Goal: Register for event/course

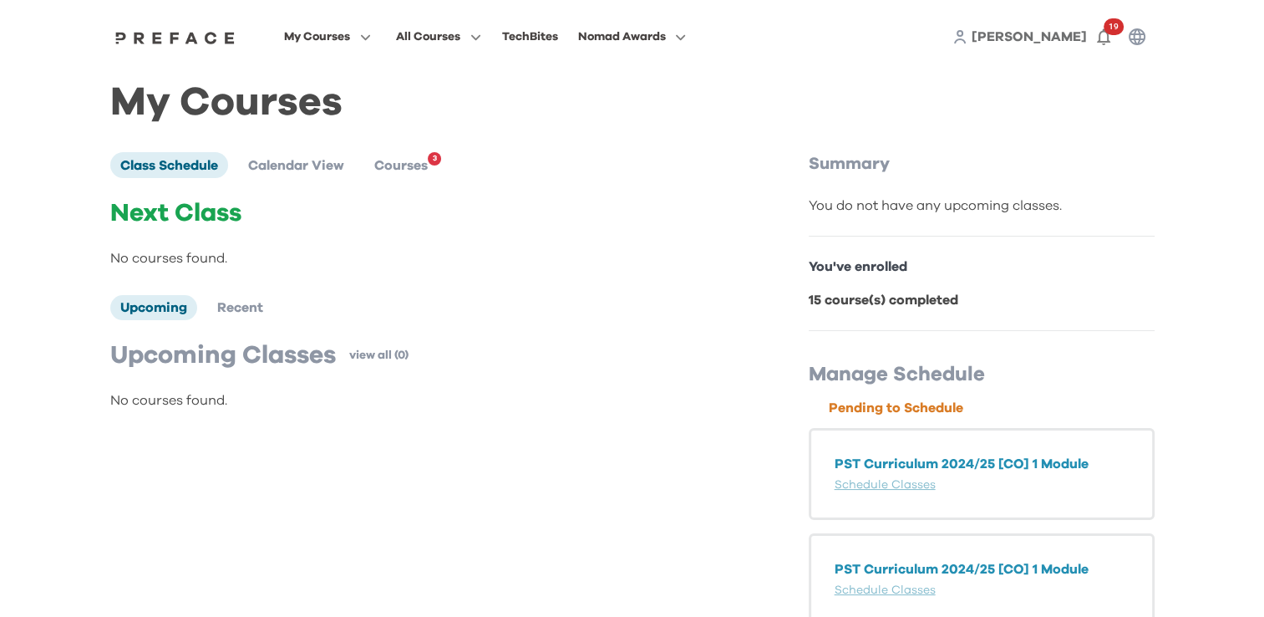
click at [955, 463] on p "PST Curriculum 2024/25 [CO] 1 Module" at bounding box center [982, 464] width 294 height 20
click at [438, 173] on ul "Class Schedule Calendar View Courses 3" at bounding box center [279, 164] width 338 height 25
click at [423, 172] on span "Courses" at bounding box center [400, 165] width 53 height 13
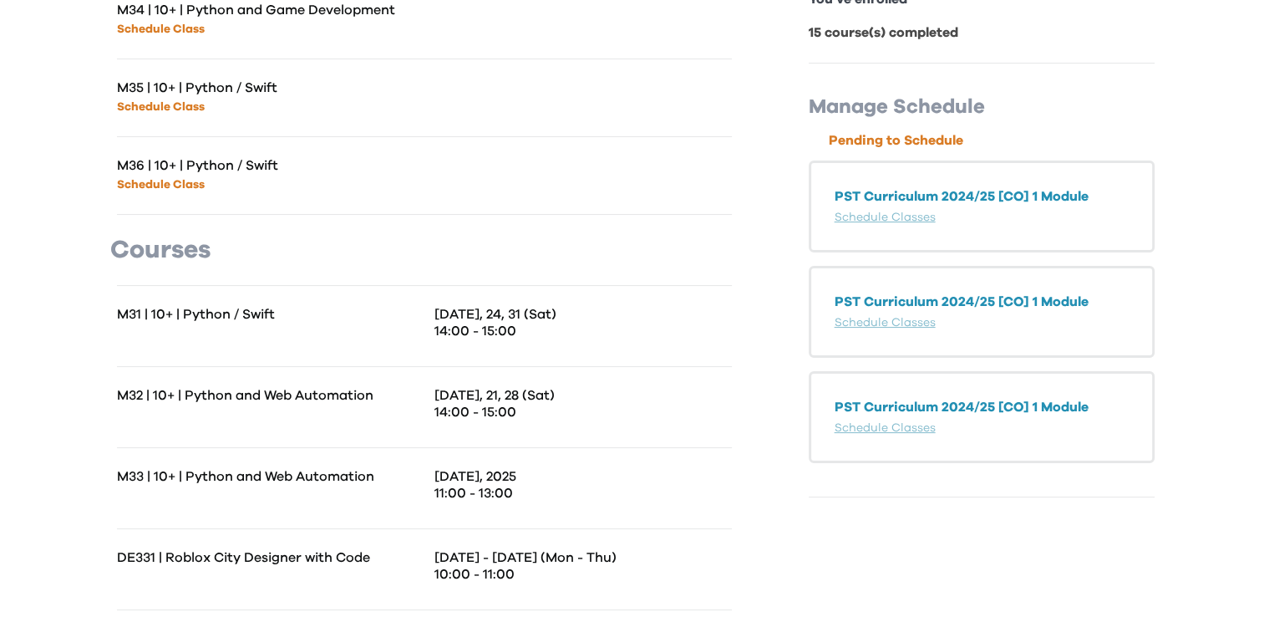
scroll to position [294, 0]
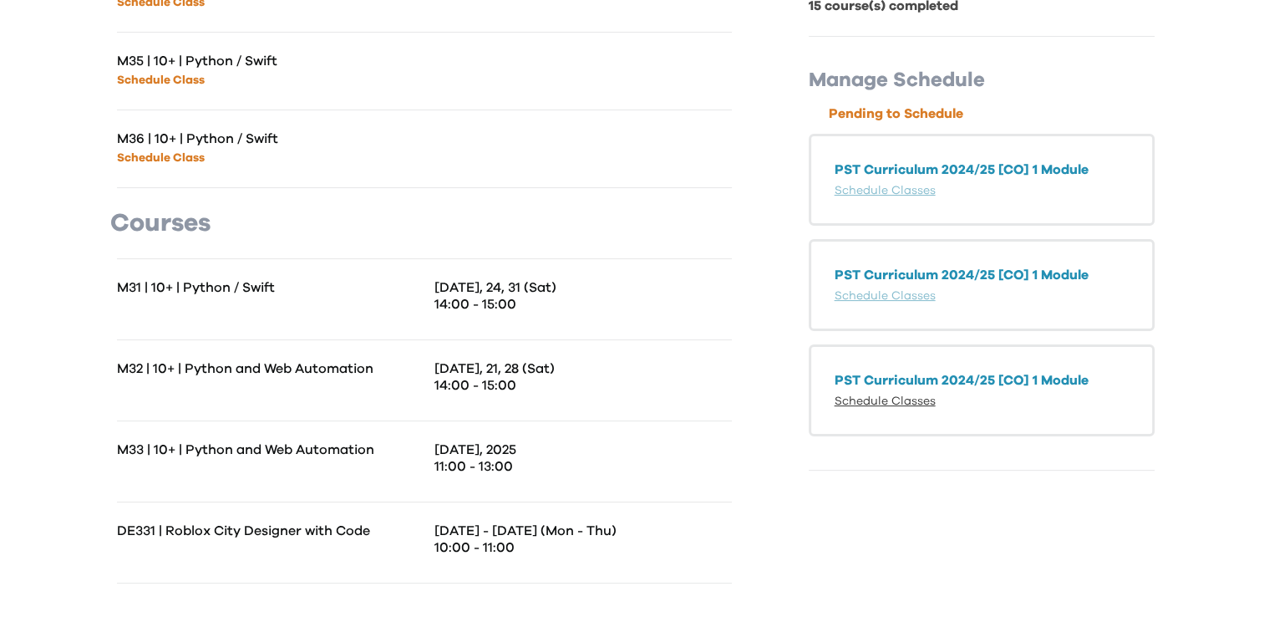
click at [906, 395] on link "Schedule Classes" at bounding box center [885, 401] width 101 height 12
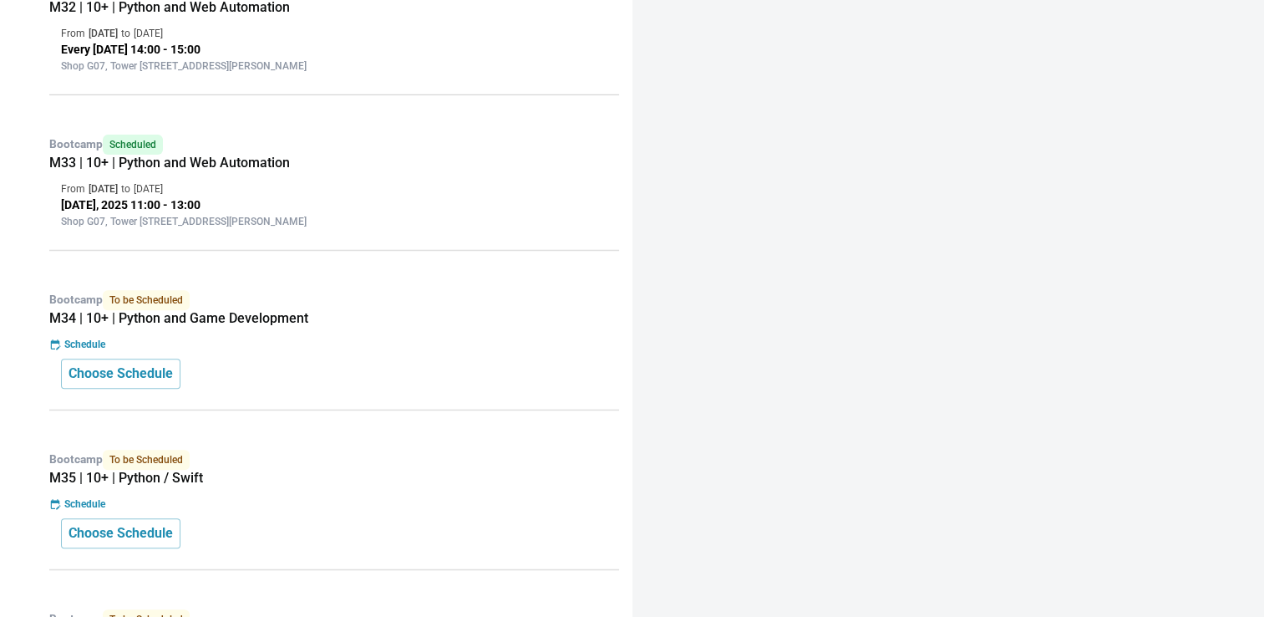
scroll to position [629, 0]
click at [154, 368] on p "Choose Schedule" at bounding box center [121, 373] width 104 height 20
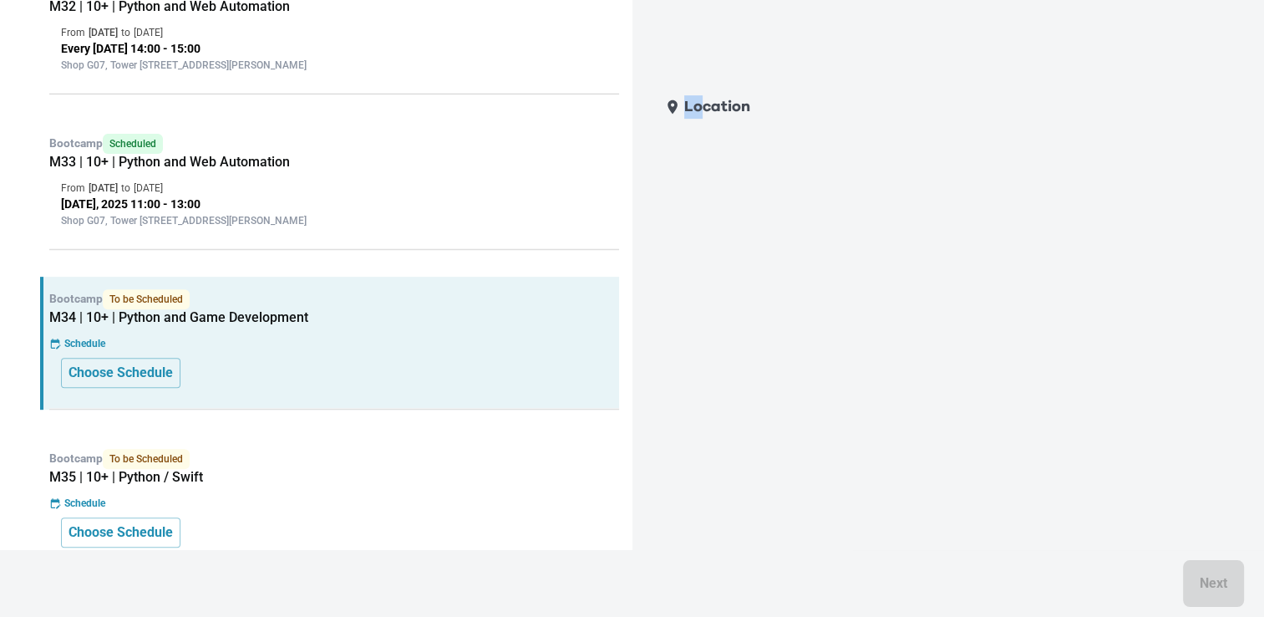
drag, startPoint x: 705, startPoint y: 114, endPoint x: 664, endPoint y: 103, distance: 42.4
click at [664, 103] on div "Location" at bounding box center [941, 107] width 596 height 40
click at [664, 103] on icon at bounding box center [673, 108] width 18 height 18
click at [748, 114] on p "Location" at bounding box center [717, 106] width 66 height 23
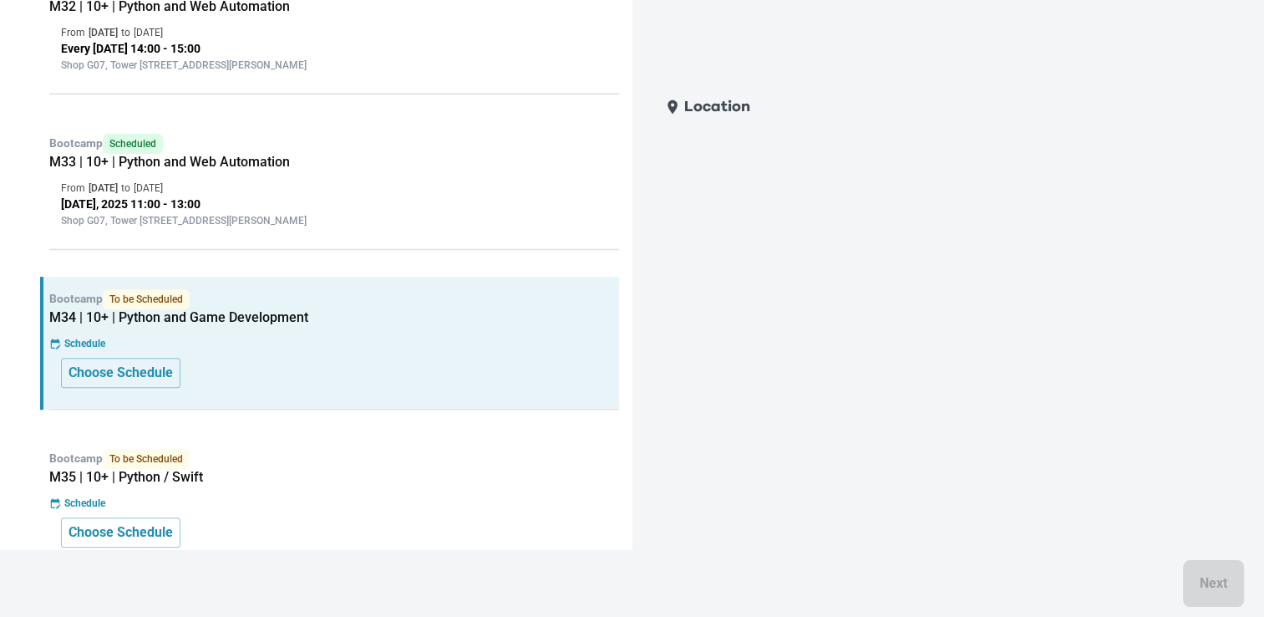
click at [748, 114] on p "Location" at bounding box center [717, 106] width 66 height 23
click at [1203, 577] on div "Next" at bounding box center [632, 583] width 1264 height 67
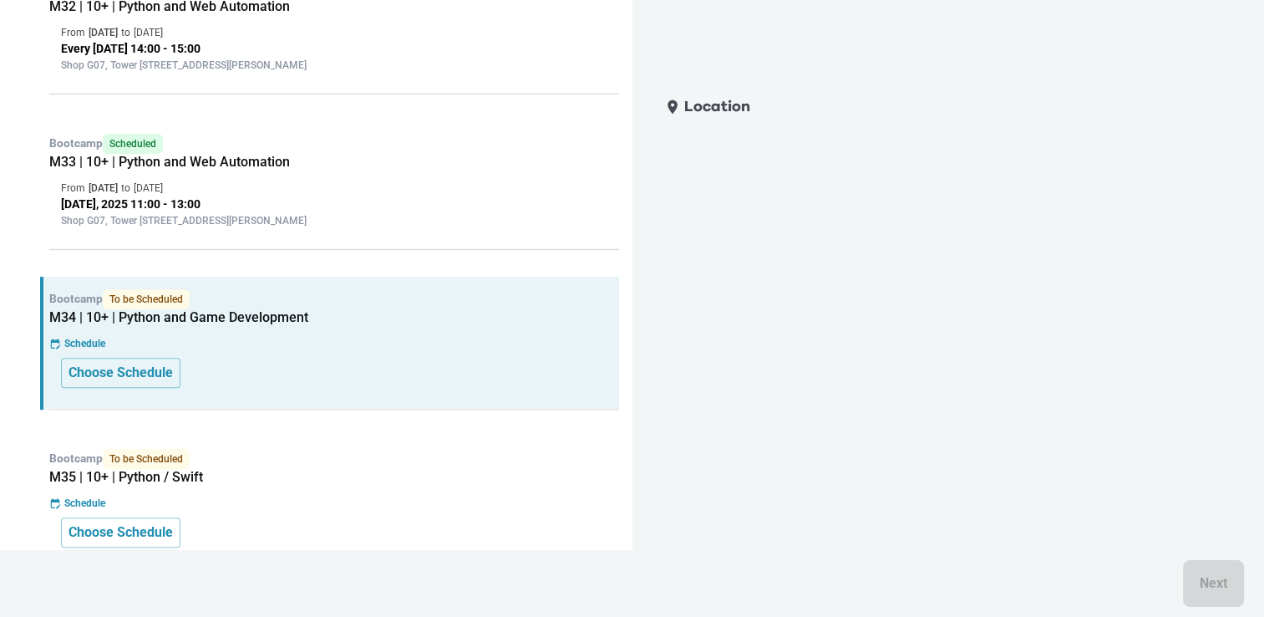
click at [1203, 577] on div "Next" at bounding box center [632, 583] width 1264 height 67
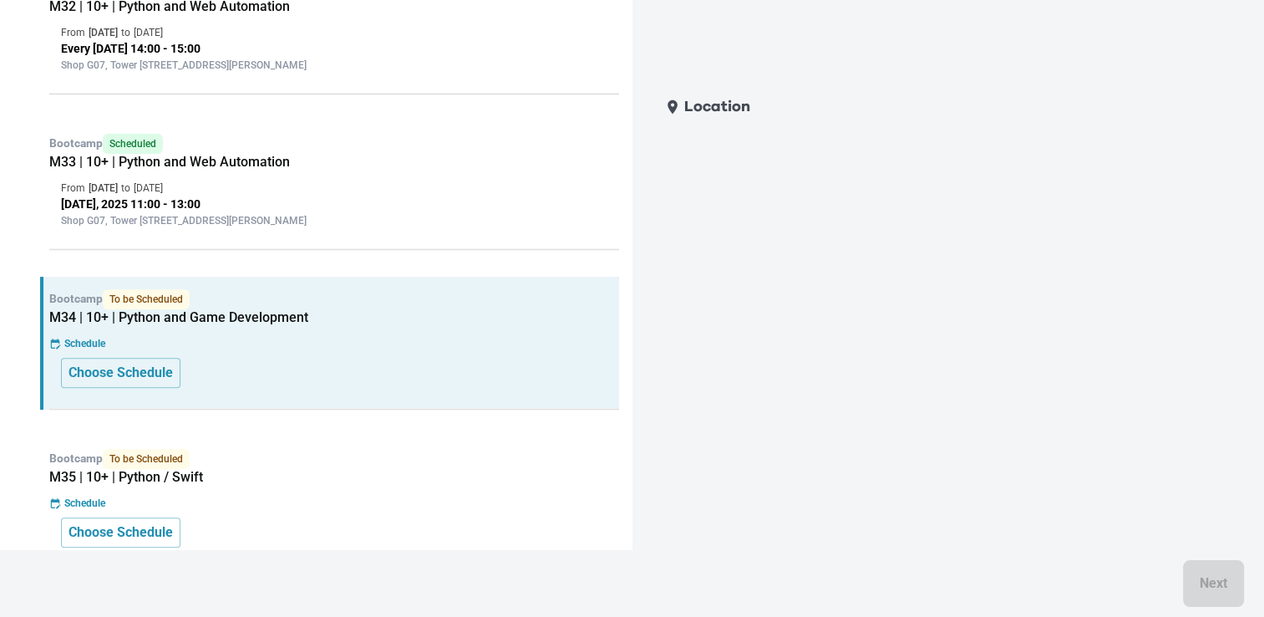
click at [1203, 577] on div "Next" at bounding box center [632, 583] width 1264 height 67
drag, startPoint x: 1203, startPoint y: 577, endPoint x: 440, endPoint y: 466, distance: 770.9
click at [440, 466] on div "Back Schedule Your Class Student Cheuk Hei Lam Plan PST Curriculum 2024/25 [CO]…" at bounding box center [632, 81] width 1264 height 1420
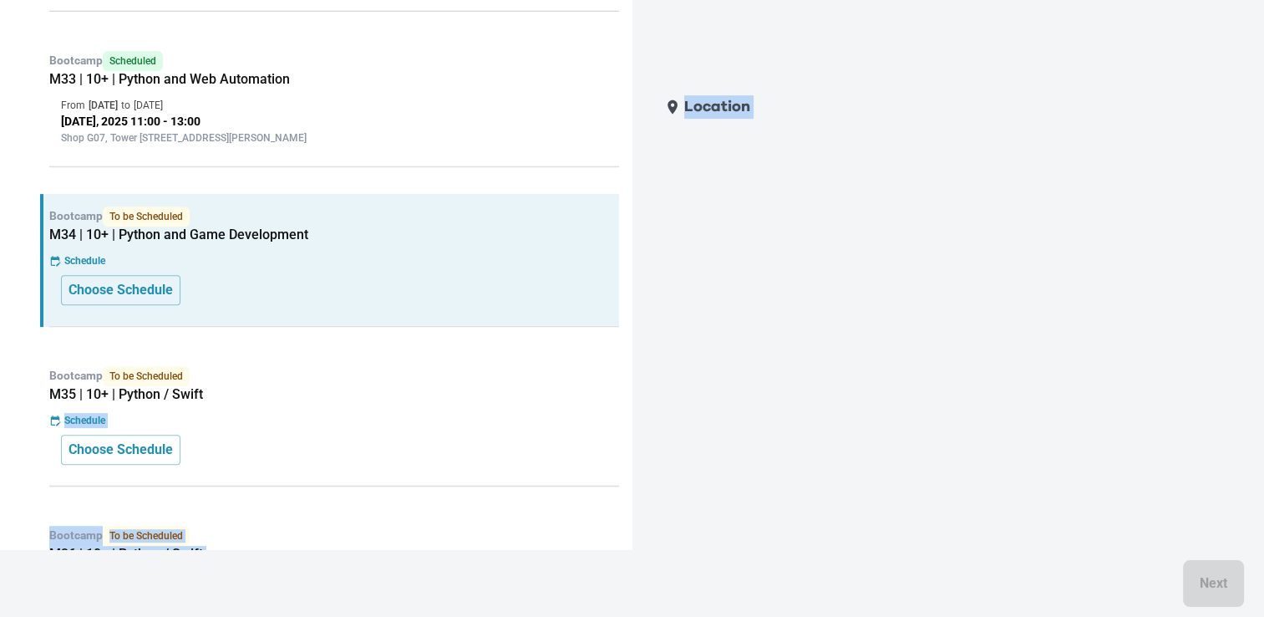
scroll to position [798, 0]
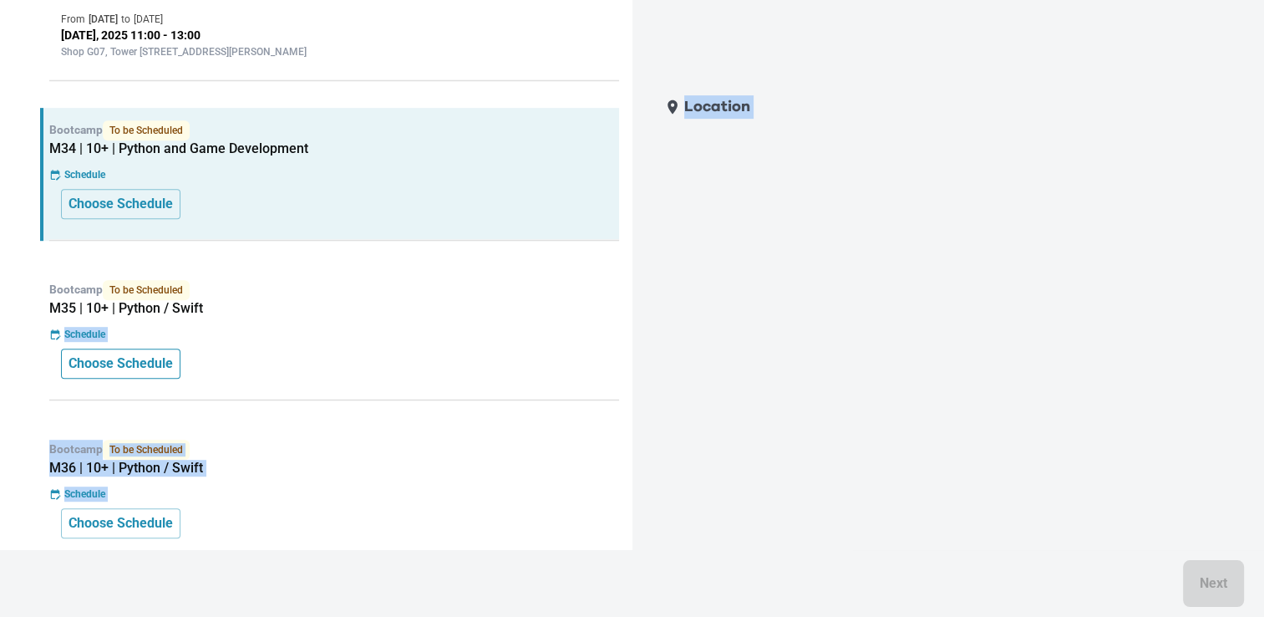
click at [150, 356] on p "Choose Schedule" at bounding box center [121, 364] width 104 height 20
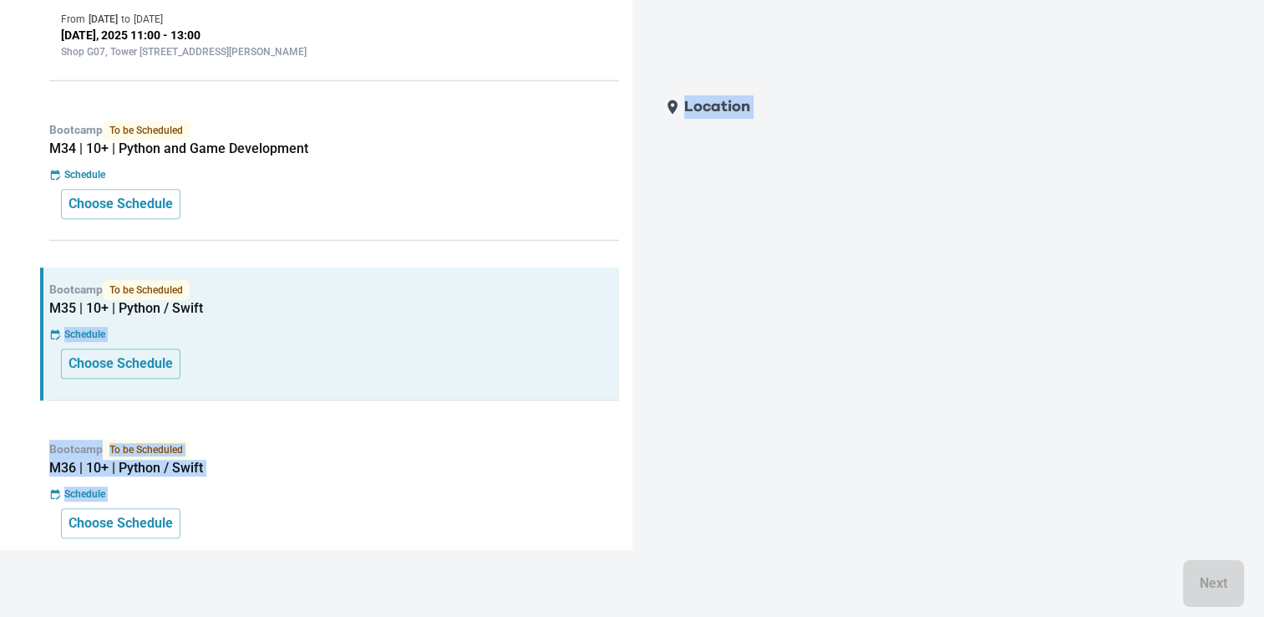
click at [726, 82] on div "Location Next" at bounding box center [949, 308] width 633 height 617
click at [672, 130] on div "Location Next" at bounding box center [941, 342] width 596 height 510
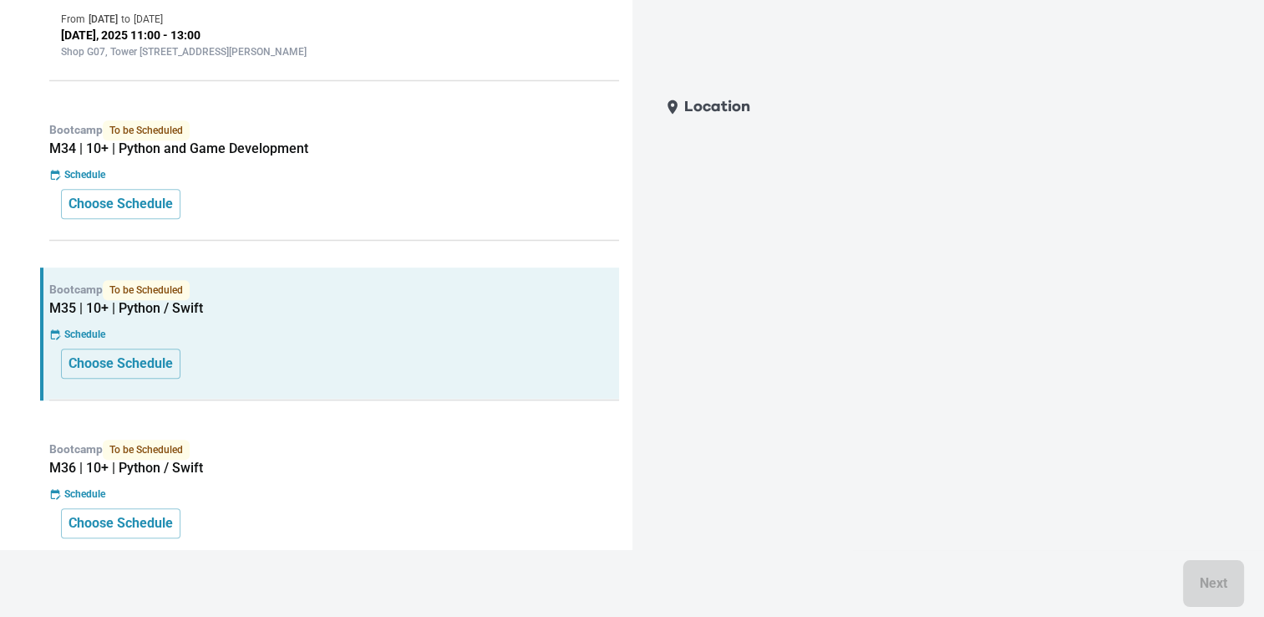
click at [689, 109] on p "Location" at bounding box center [717, 106] width 66 height 23
click at [701, 151] on div "Location Next" at bounding box center [941, 342] width 596 height 510
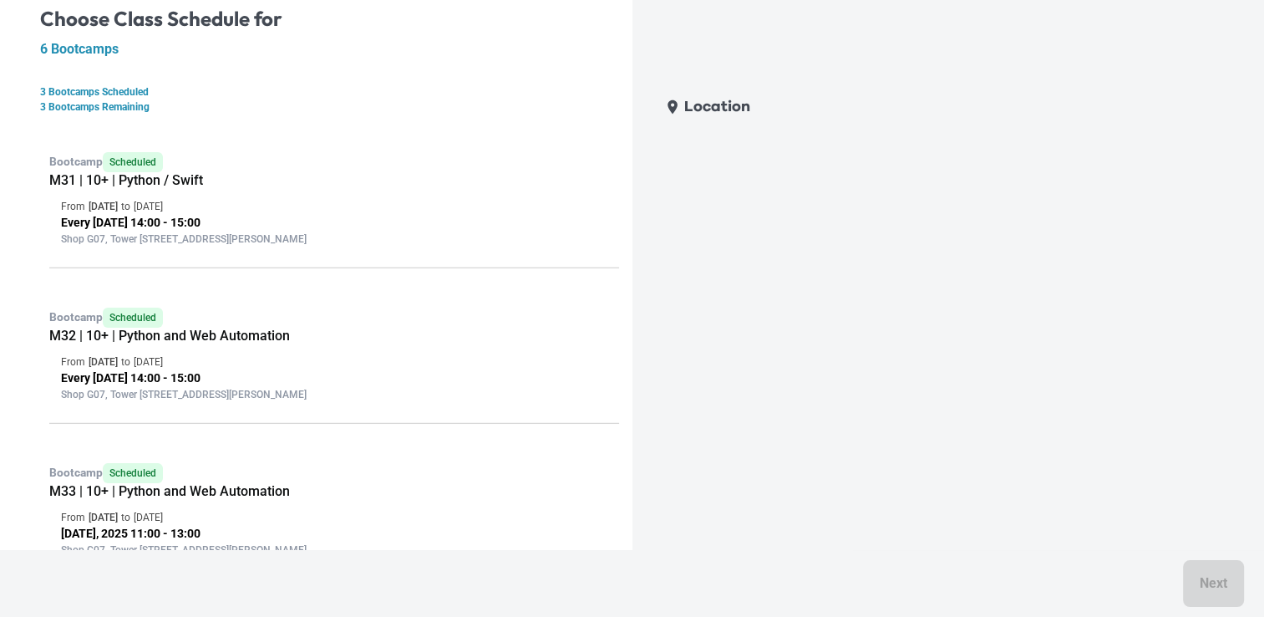
scroll to position [0, 0]
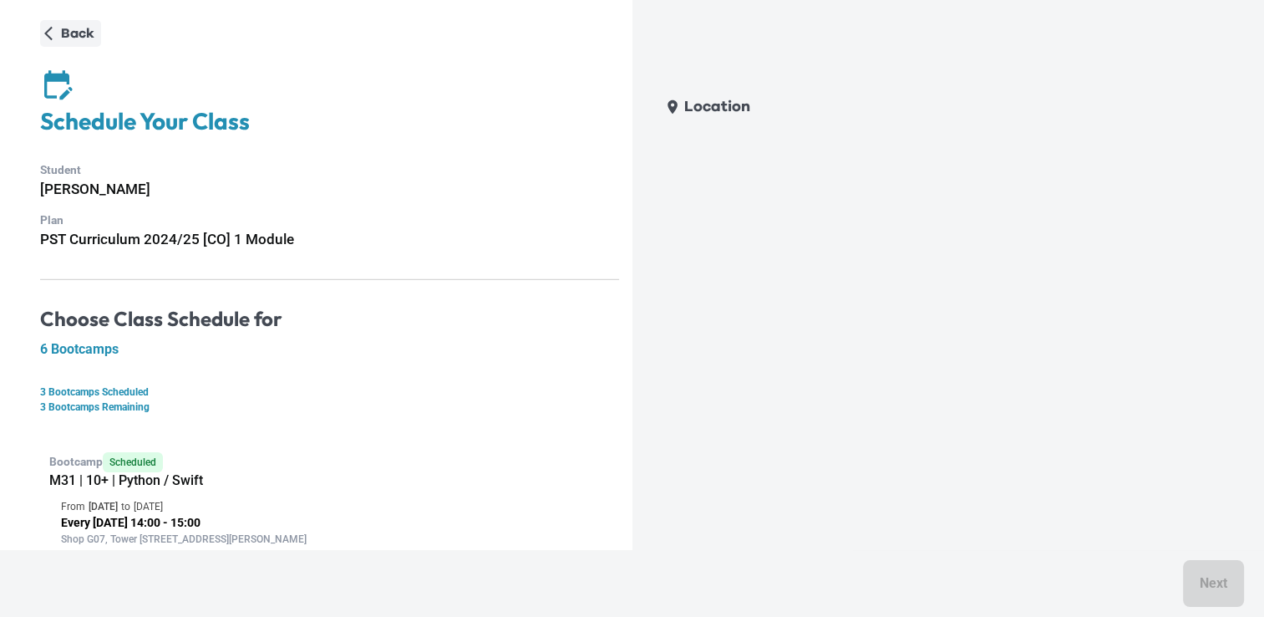
click at [77, 38] on p "Back" at bounding box center [77, 33] width 33 height 20
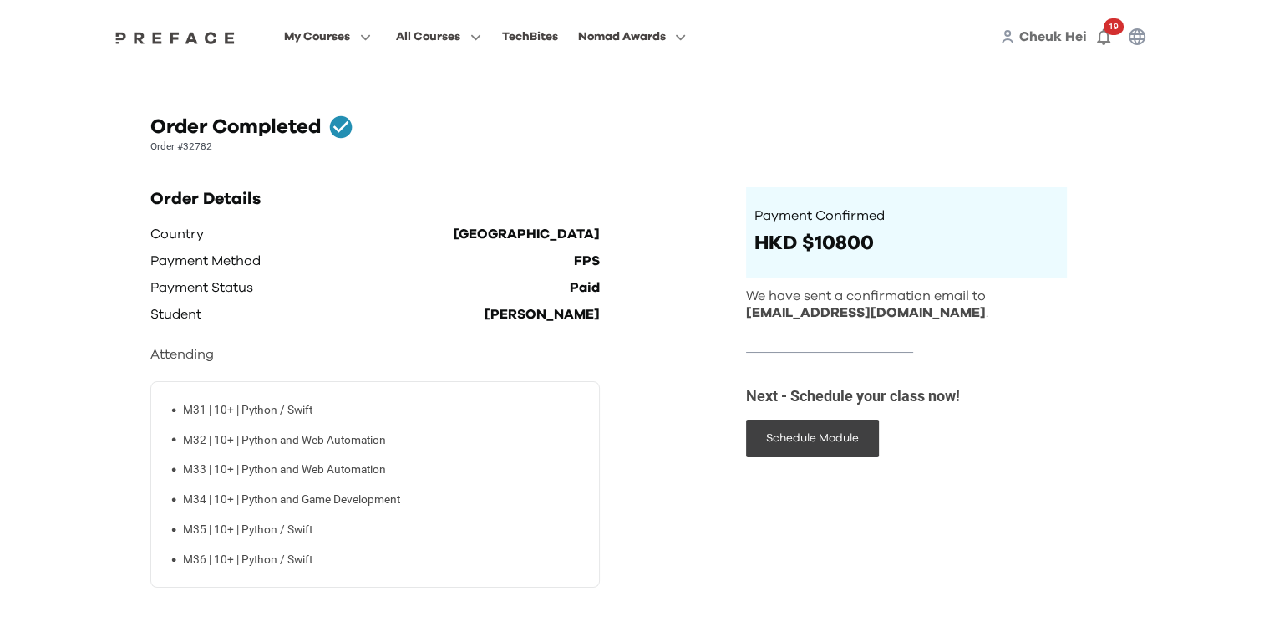
click at [1048, 32] on span "Cheuk Hei" at bounding box center [1054, 36] width 68 height 13
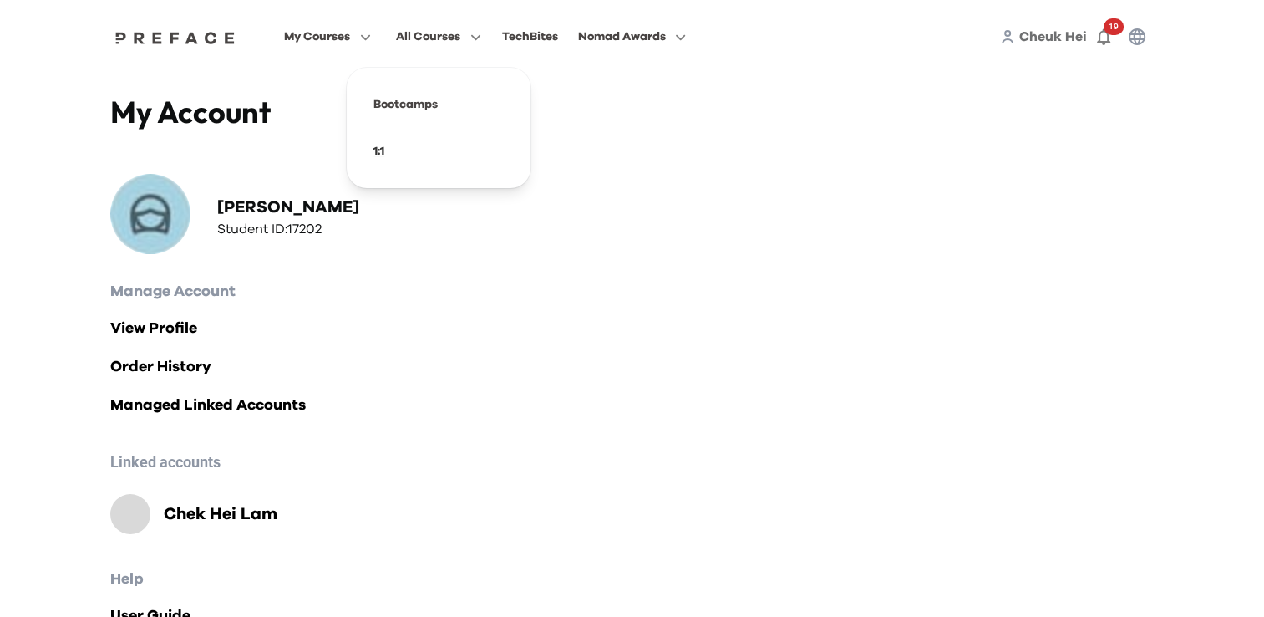
click at [425, 139] on span at bounding box center [438, 151] width 157 height 47
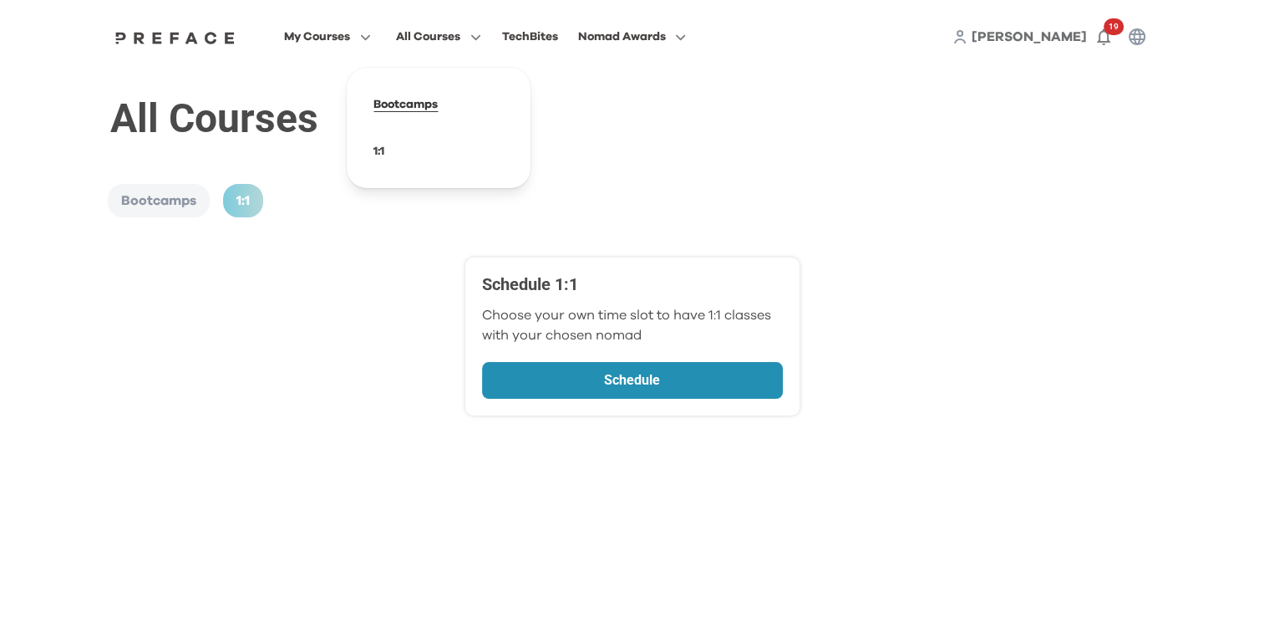
click at [435, 112] on span at bounding box center [438, 104] width 157 height 47
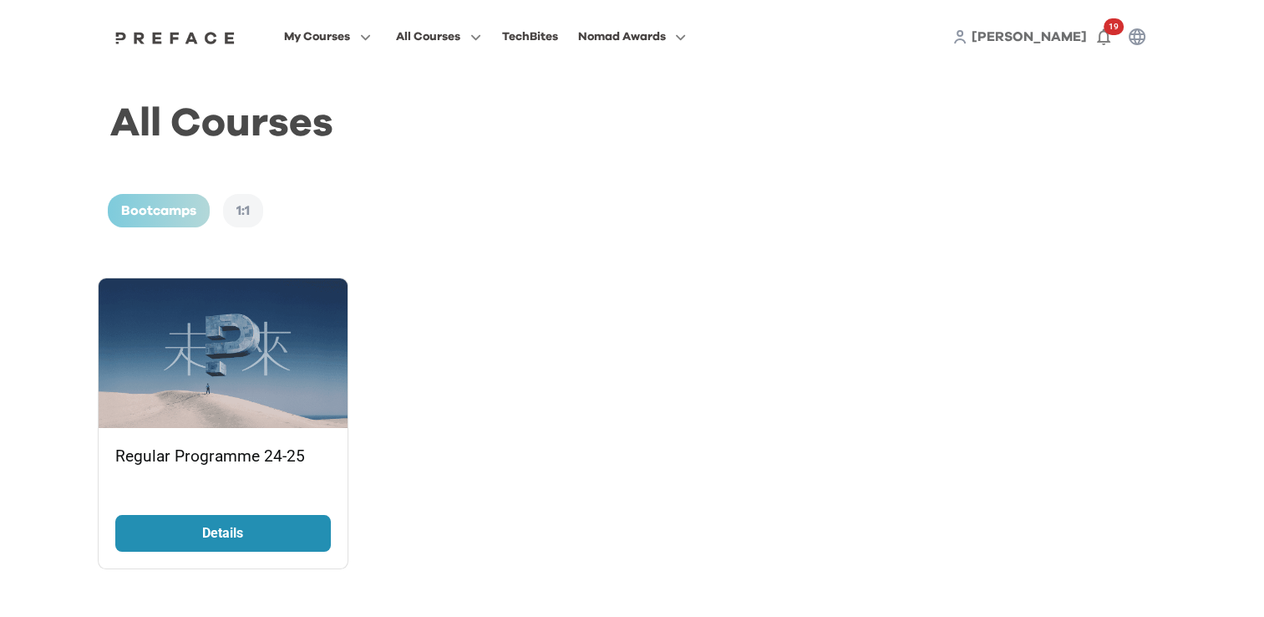
click at [302, 542] on link "Details" at bounding box center [223, 533] width 216 height 37
